Goal: Task Accomplishment & Management: Manage account settings

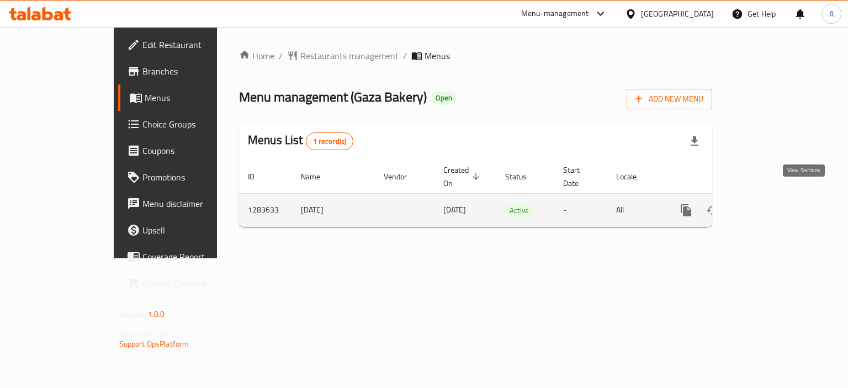
click at [771, 205] on icon "enhanced table" at bounding box center [766, 210] width 10 height 10
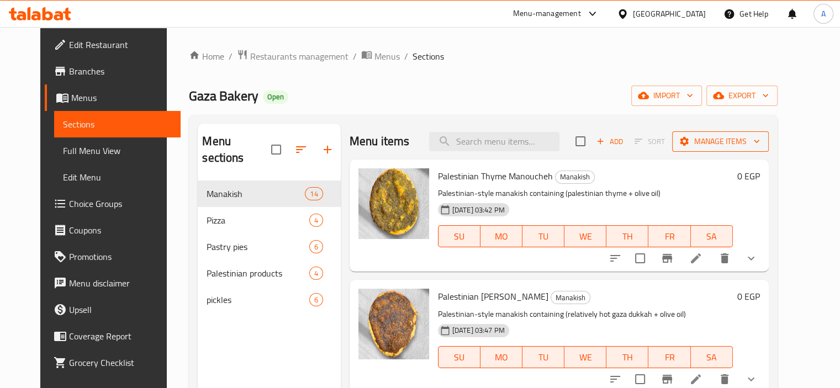
click at [746, 145] on span "Manage items" at bounding box center [720, 142] width 79 height 14
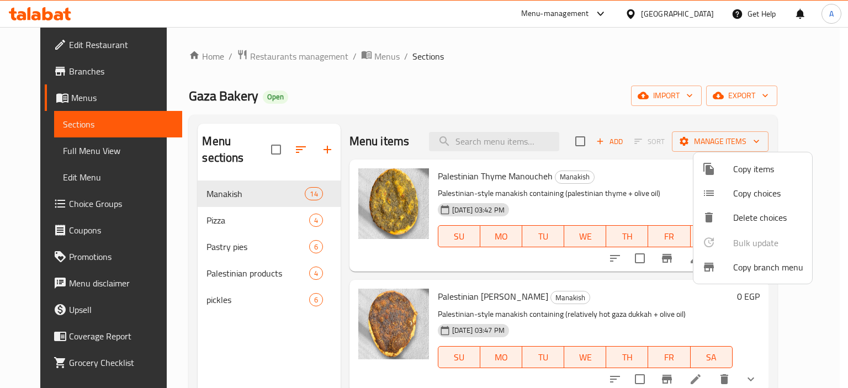
click at [742, 271] on span "Copy branch menu" at bounding box center [768, 267] width 70 height 13
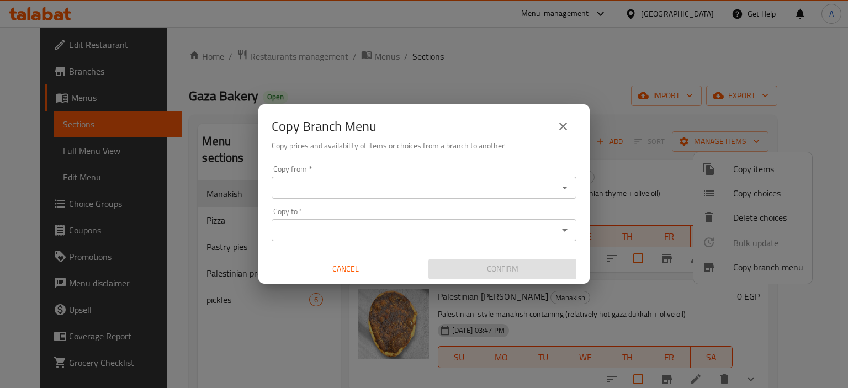
click at [562, 185] on icon "Open" at bounding box center [564, 187] width 13 height 13
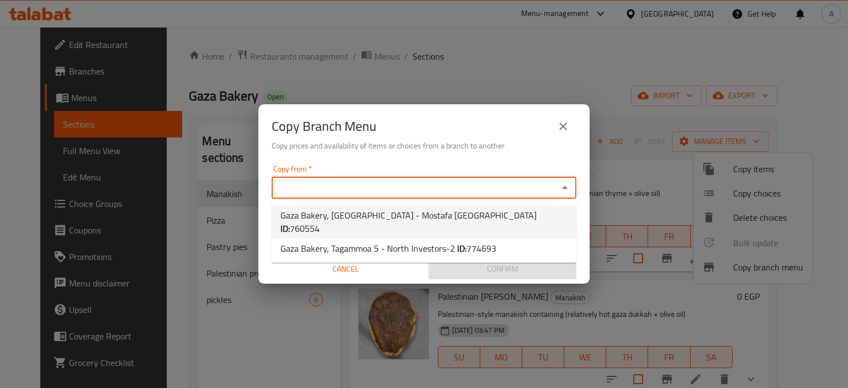
click at [496, 214] on li "Gaza Bakery, [GEOGRAPHIC_DATA] - Mostafa [GEOGRAPHIC_DATA] ID: 760554" at bounding box center [424, 221] width 305 height 33
type input "Gaza Bakery, [GEOGRAPHIC_DATA] - Mostafa [GEOGRAPHIC_DATA]"
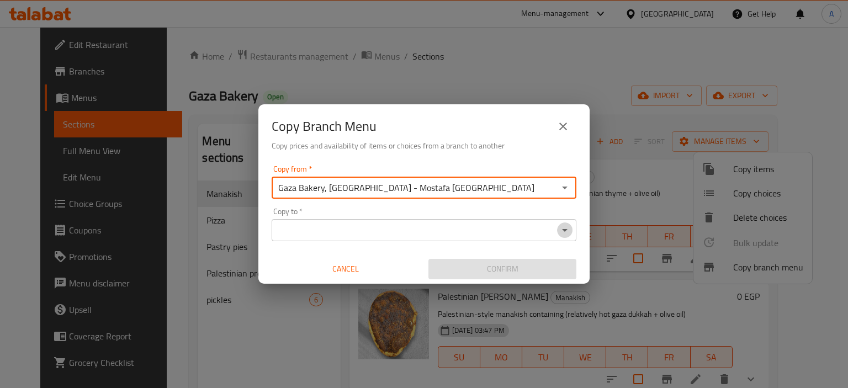
click at [567, 233] on icon "Open" at bounding box center [564, 230] width 13 height 13
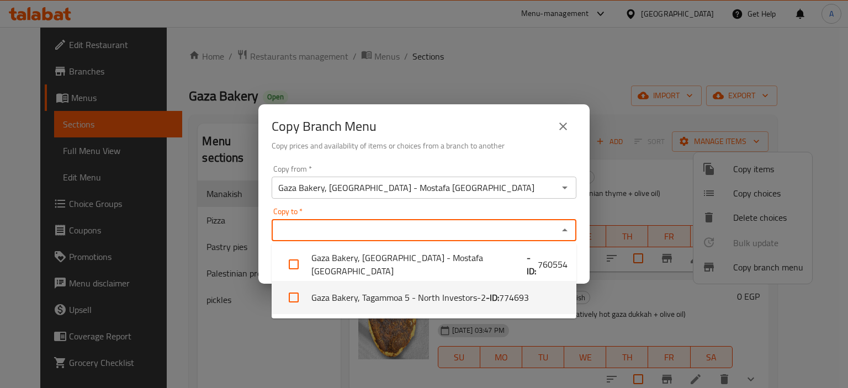
click at [517, 298] on span "774693" at bounding box center [514, 297] width 30 height 13
checkbox input "true"
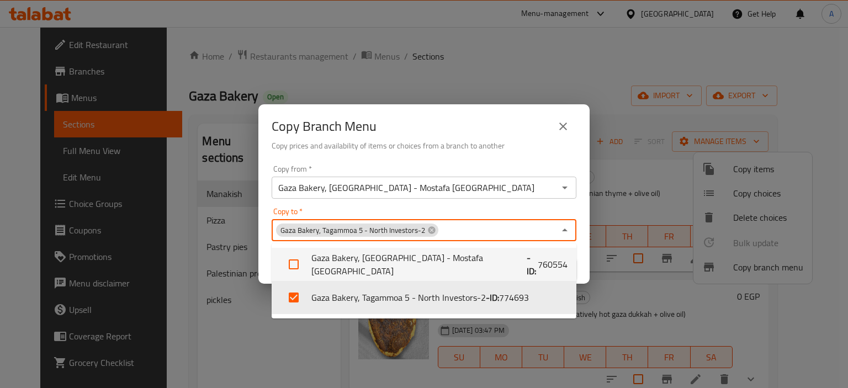
click at [580, 254] on div "Confirm" at bounding box center [502, 268] width 157 height 29
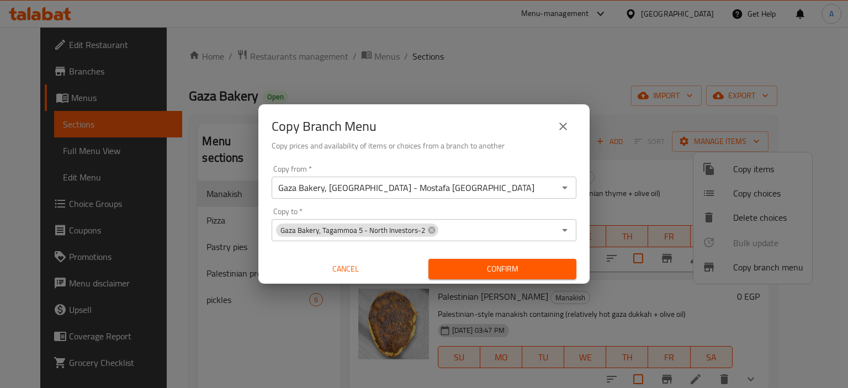
click at [550, 269] on span "Confirm" at bounding box center [502, 269] width 130 height 14
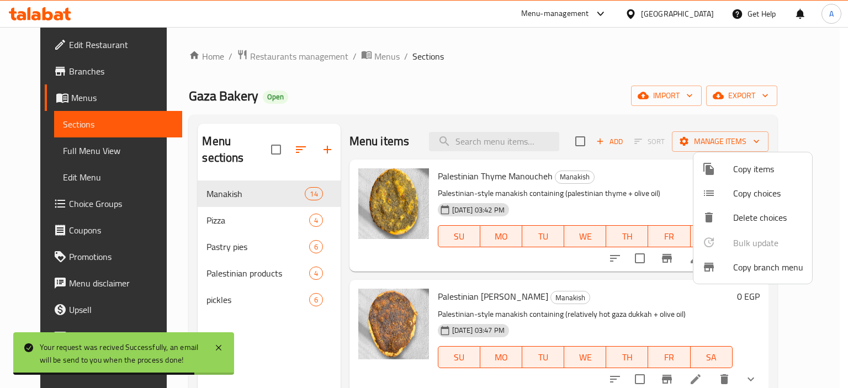
click at [66, 148] on div at bounding box center [424, 194] width 848 height 388
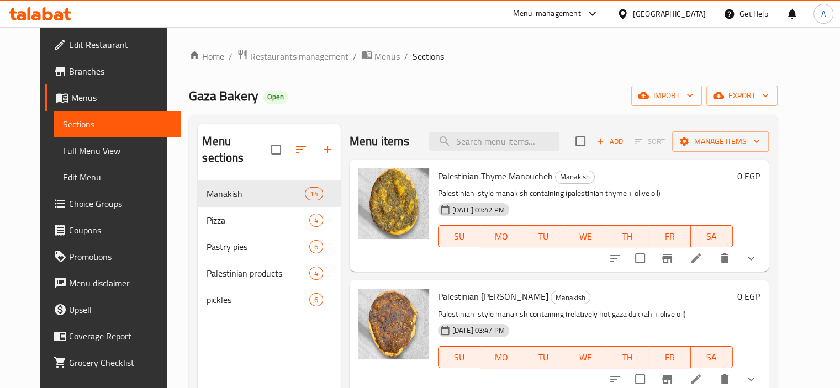
click at [66, 148] on span "Full Menu View" at bounding box center [117, 150] width 109 height 13
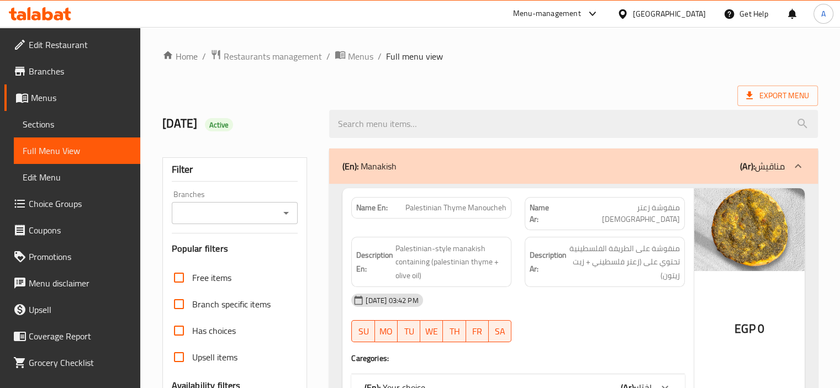
scroll to position [221, 0]
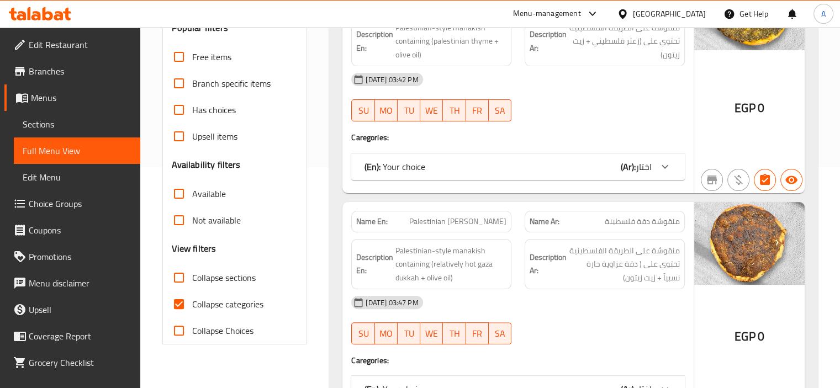
click at [230, 298] on span "Collapse categories" at bounding box center [227, 304] width 71 height 13
click at [192, 297] on input "Collapse categories" at bounding box center [179, 304] width 26 height 26
checkbox input "false"
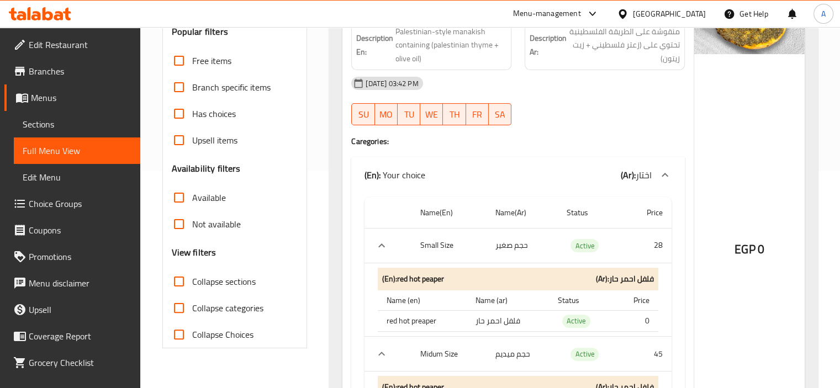
scroll to position [0, 0]
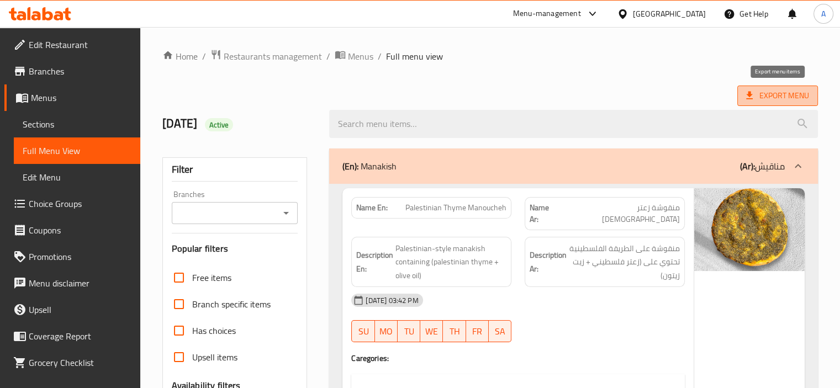
click at [769, 99] on span "Export Menu" at bounding box center [777, 96] width 63 height 14
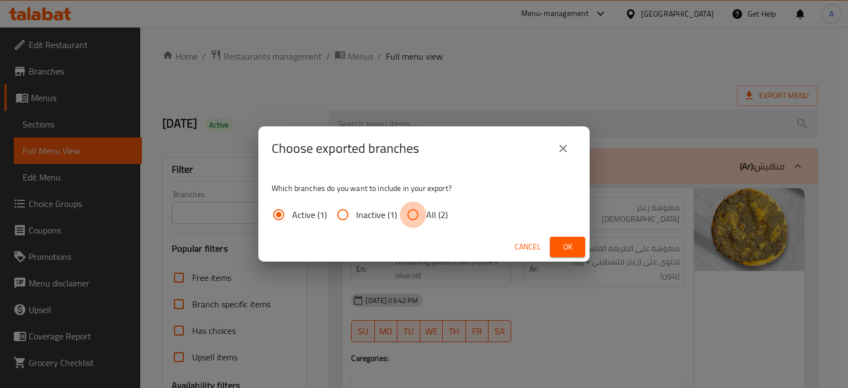
click at [421, 218] on input "All (2)" at bounding box center [413, 214] width 26 height 26
radio input "true"
click at [566, 247] on span "Ok" at bounding box center [568, 247] width 18 height 14
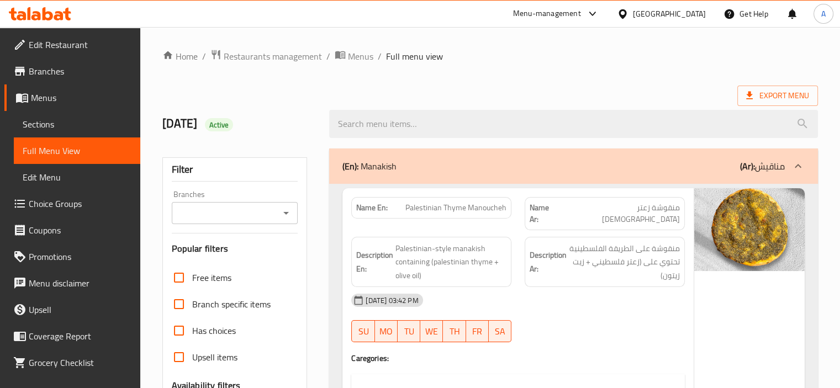
click at [42, 74] on span "Branches" at bounding box center [80, 71] width 103 height 13
